Goal: Transaction & Acquisition: Subscribe to service/newsletter

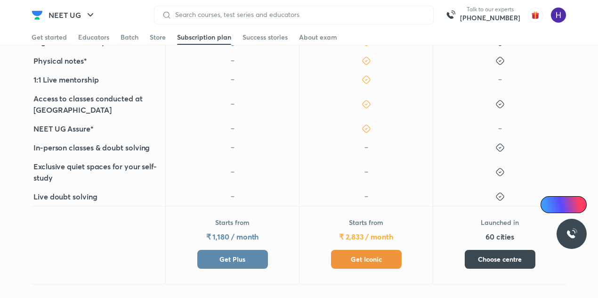
click at [359, 254] on span "Get Iconic" at bounding box center [366, 258] width 31 height 9
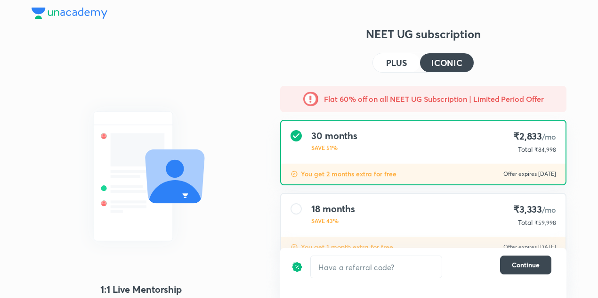
click at [403, 67] on h4 "PLUS" at bounding box center [396, 62] width 21 height 8
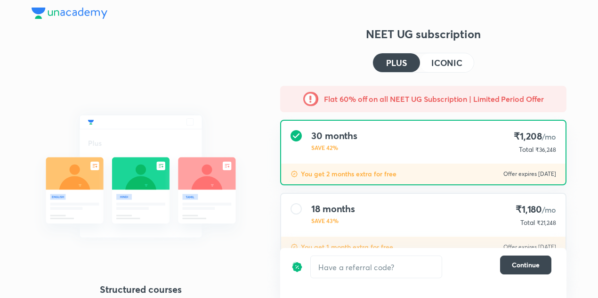
scroll to position [104, 0]
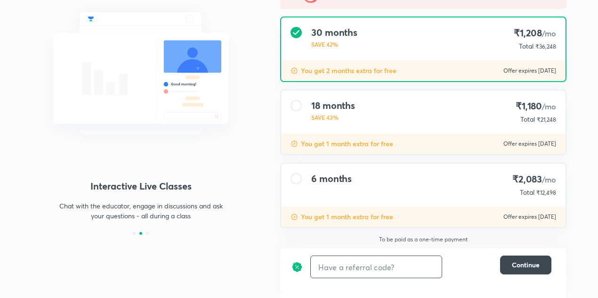
click at [370, 275] on input "text" at bounding box center [376, 267] width 131 height 22
type input "ua5"
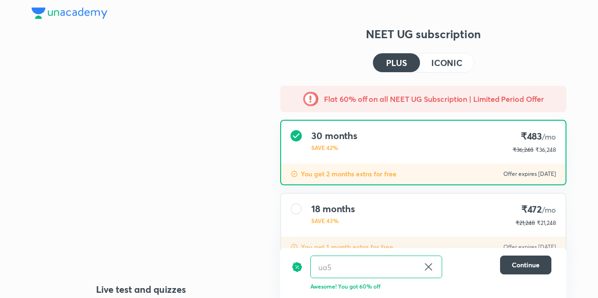
scroll to position [103, 0]
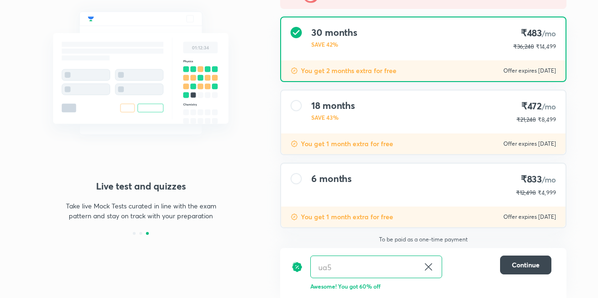
click at [553, 194] on span "₹4,999" at bounding box center [547, 192] width 18 height 7
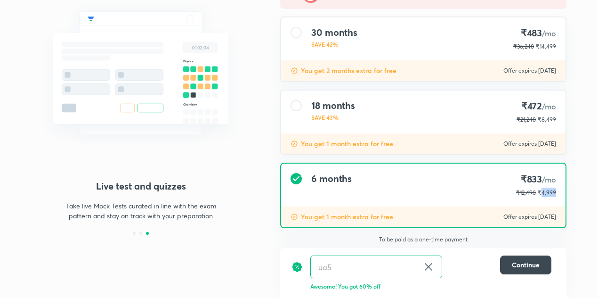
click at [568, 194] on div "Flat 60% off on all NEET UG Subscription | Limited Period Offer 30 months SAVE …" at bounding box center [423, 117] width 301 height 268
click at [551, 193] on span "₹4,999" at bounding box center [547, 192] width 18 height 7
click at [551, 117] on span "₹8,499" at bounding box center [547, 119] width 18 height 7
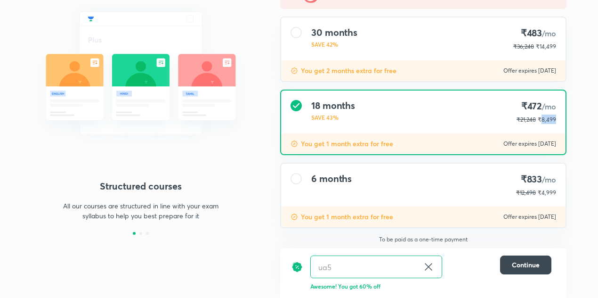
click at [551, 117] on span "₹8,499" at bounding box center [547, 119] width 18 height 7
click at [563, 168] on div "6 months ₹833 /mo ₹12,498 ₹4,999" at bounding box center [423, 184] width 284 height 43
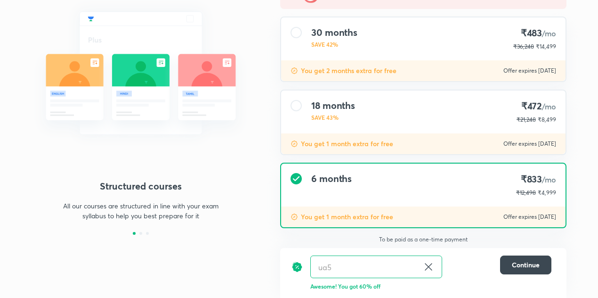
click at [546, 119] on span "₹8,499" at bounding box center [547, 119] width 18 height 7
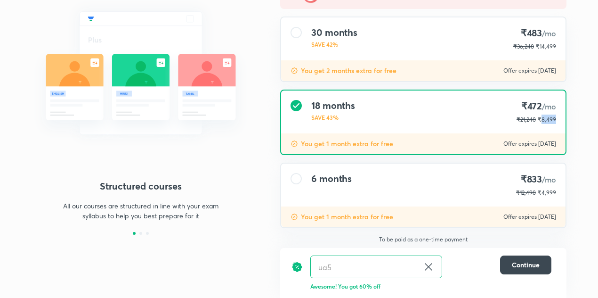
click at [546, 119] on span "₹8,499" at bounding box center [547, 119] width 18 height 7
copy span "8,499"
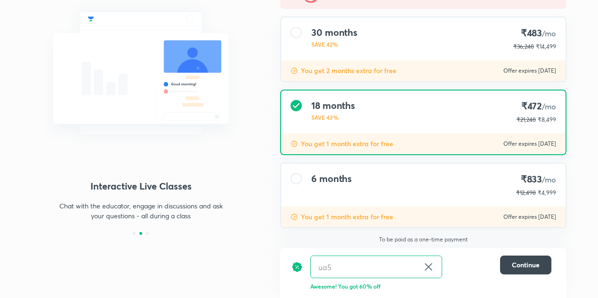
click at [528, 192] on p "₹12,498" at bounding box center [526, 192] width 20 height 8
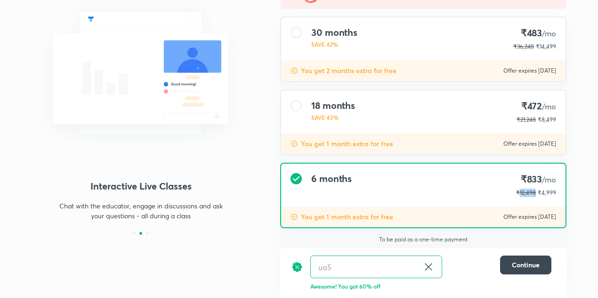
click at [528, 192] on p "₹12,498" at bounding box center [526, 192] width 20 height 8
copy p "12,498"
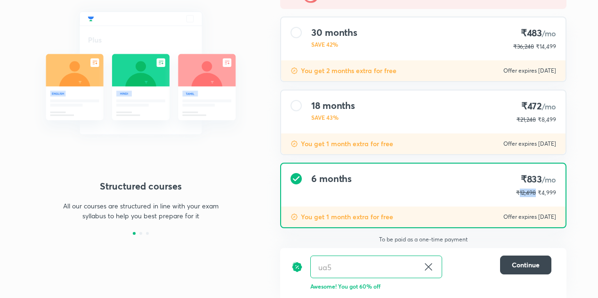
click at [529, 193] on p "₹12,498" at bounding box center [526, 192] width 20 height 8
click at [530, 195] on p "₹12,498" at bounding box center [526, 192] width 20 height 8
